Goal: Task Accomplishment & Management: Use online tool/utility

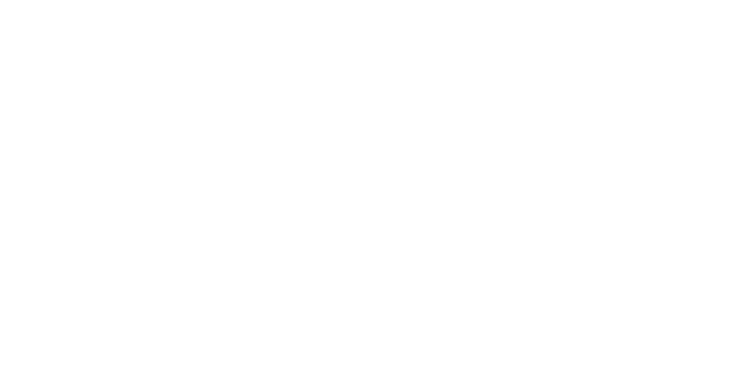
click at [159, 91] on button "Collaborate" at bounding box center [103, 102] width 111 height 29
click at [155, 173] on button "Tracking" at bounding box center [99, 160] width 111 height 29
click at [122, 105] on div "Collaborate" at bounding box center [99, 102] width 46 height 11
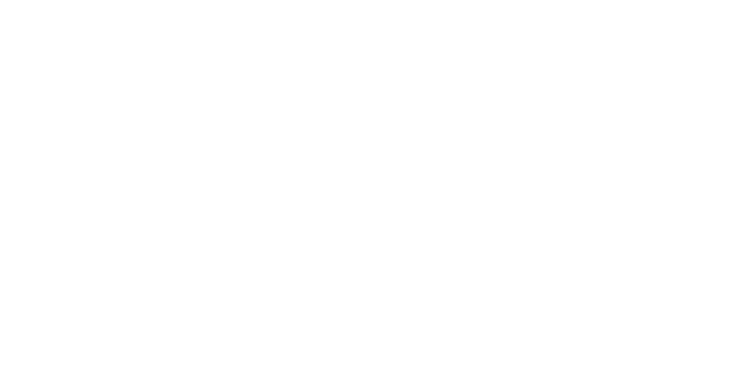
click at [125, 77] on div "Order details" at bounding box center [101, 73] width 50 height 11
click at [127, 104] on div "Collaborate" at bounding box center [104, 102] width 46 height 11
click at [747, 45] on div "Order details Collaborate Checklists 0/0 Tracking Linked Orders Timeline Order …" at bounding box center [373, 188] width 747 height 376
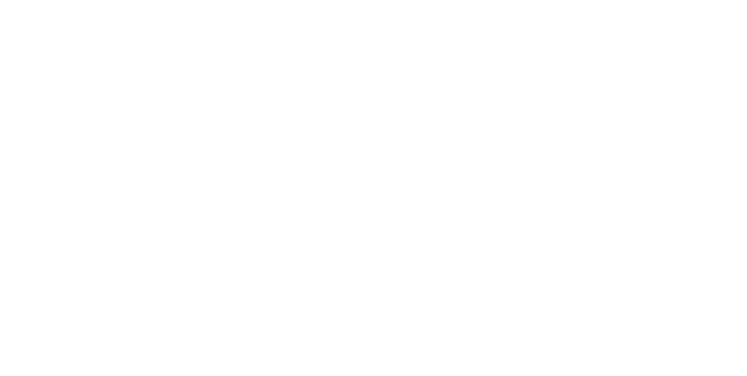
click at [394, 355] on p "4520-0023F.pdf" at bounding box center [306, 355] width 175 height 10
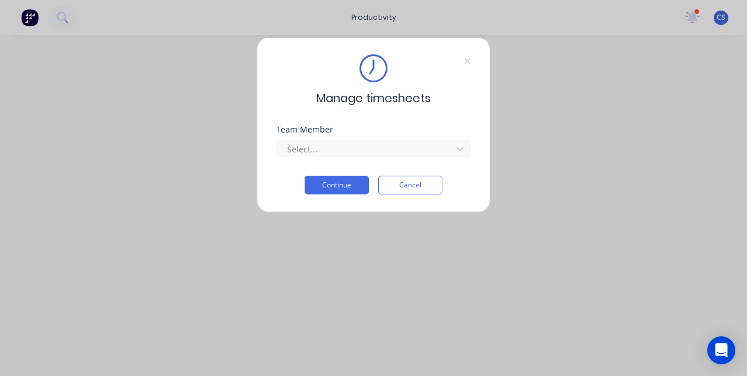
click at [405, 189] on button "Cancel" at bounding box center [410, 185] width 64 height 19
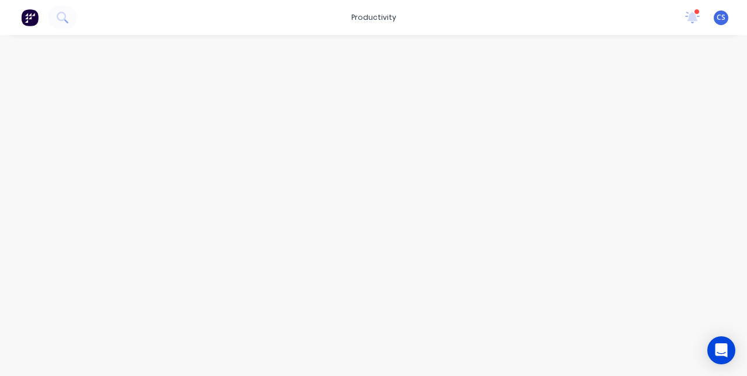
click at [26, 26] on img at bounding box center [30, 18] width 18 height 18
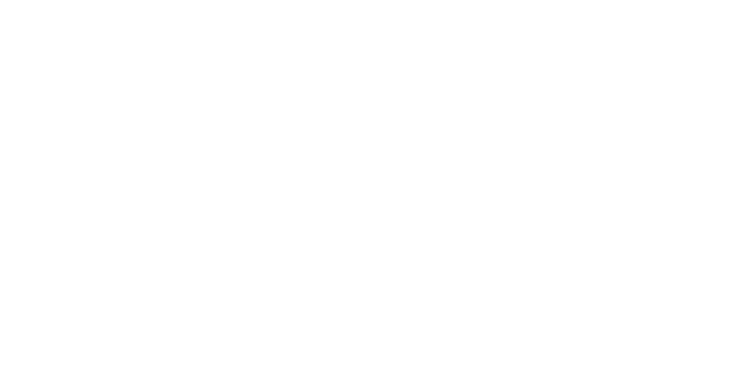
scroll to position [340, 0]
click at [155, 170] on button "Tracking" at bounding box center [99, 160] width 111 height 29
click at [625, 65] on button "Close" at bounding box center [603, 64] width 43 height 19
